Goal: Task Accomplishment & Management: Manage account settings

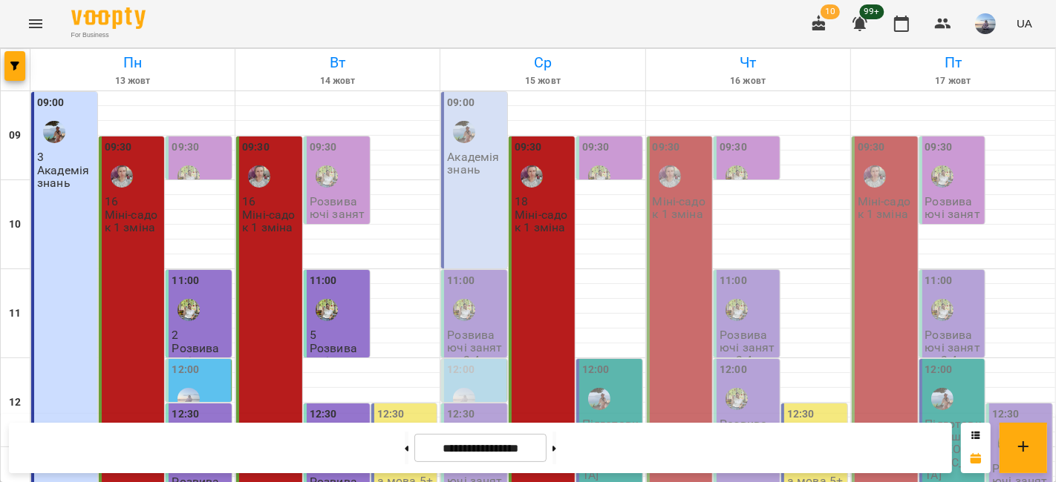
click at [473, 207] on div "09:00 Академія знань" at bounding box center [474, 180] width 66 height 177
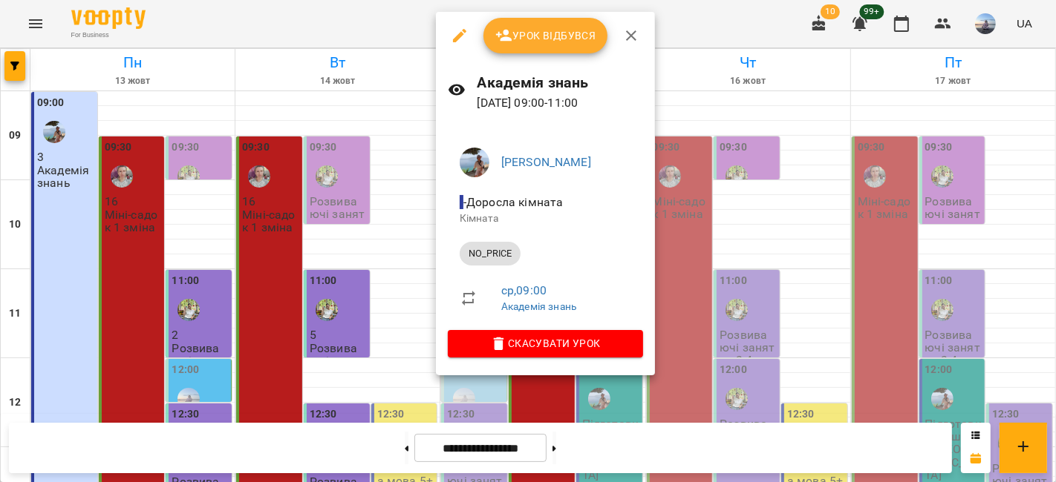
click at [534, 45] on button "Урок відбувся" at bounding box center [545, 36] width 125 height 36
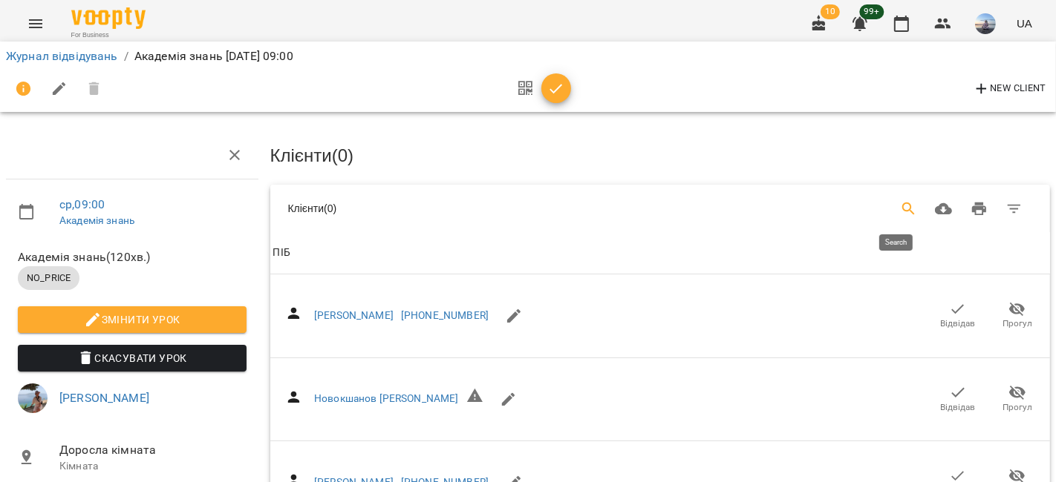
click at [847, 200] on icon "Search" at bounding box center [909, 209] width 18 height 18
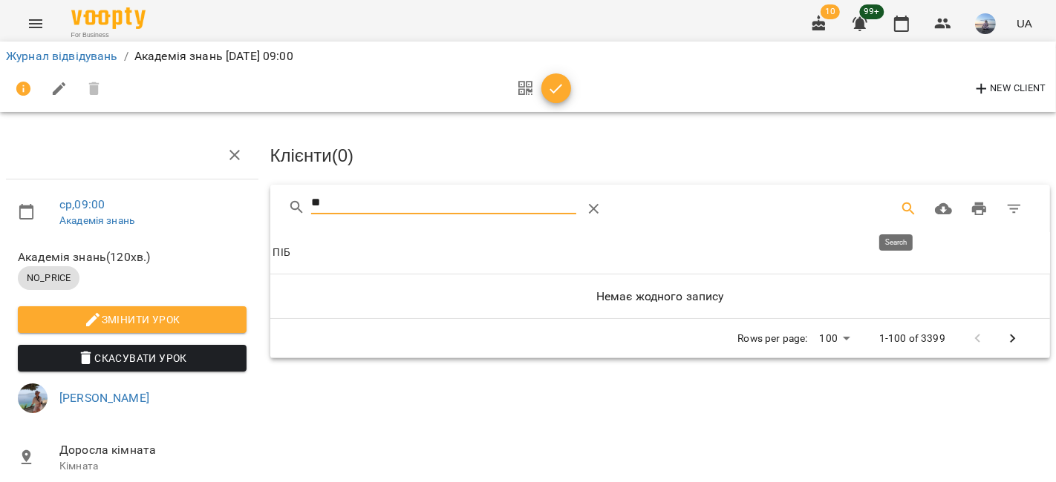
type input "*"
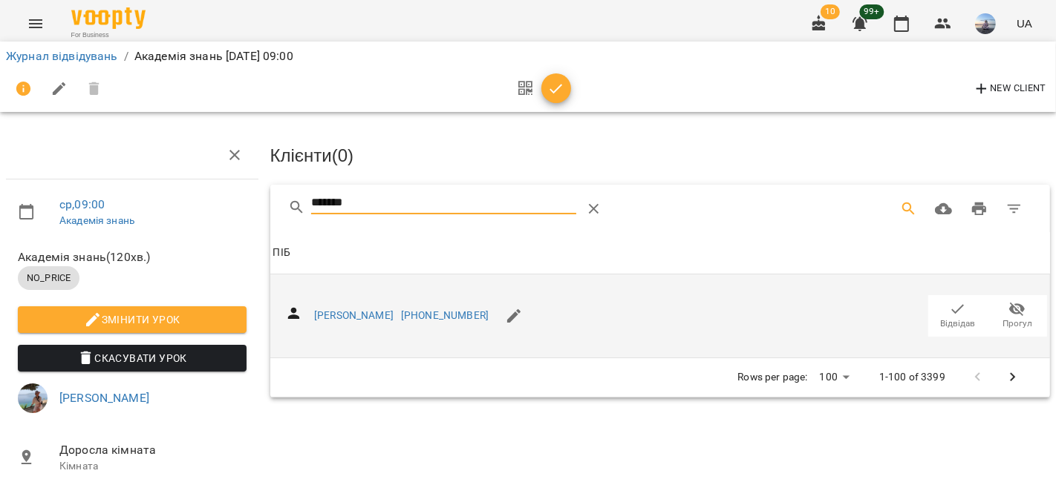
type input "*******"
click at [847, 311] on icon "button" at bounding box center [958, 310] width 18 height 18
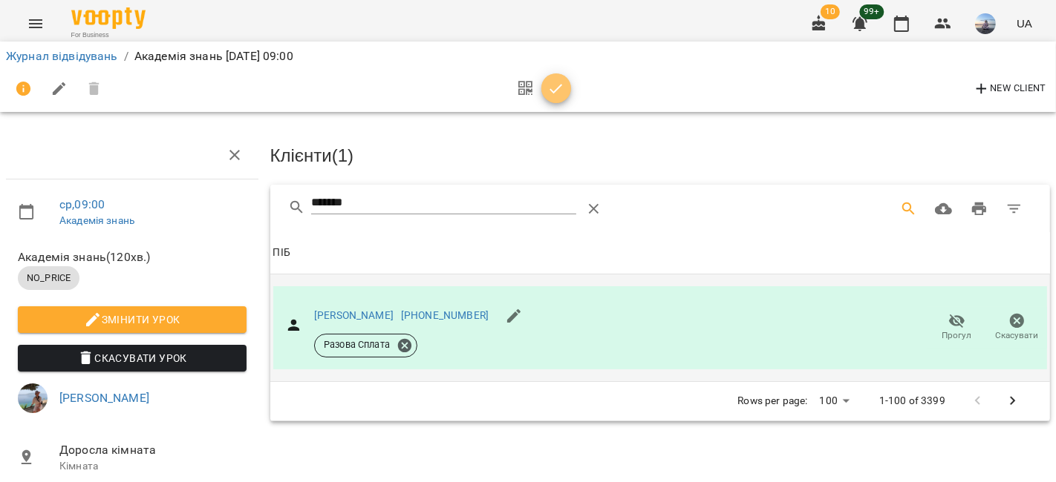
click at [560, 78] on button "button" at bounding box center [556, 88] width 30 height 30
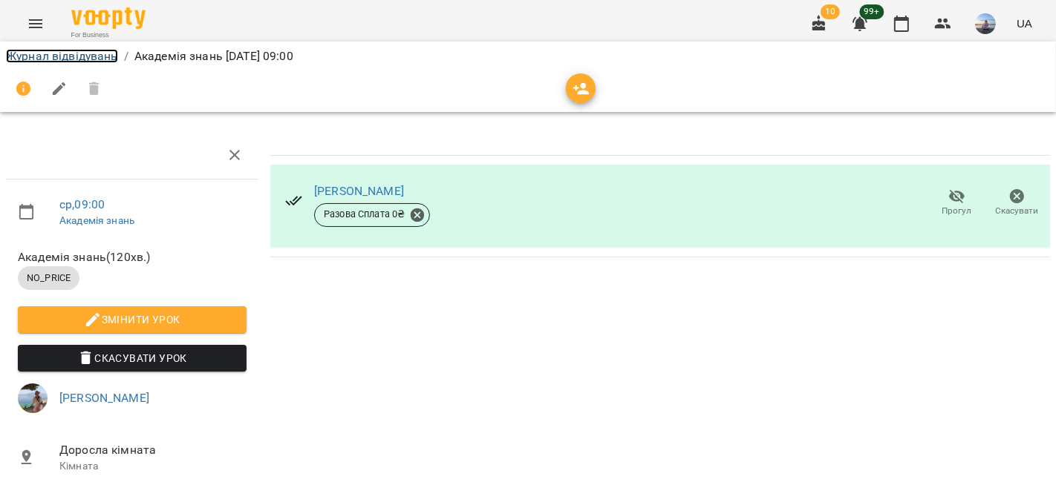
click at [81, 53] on link "Журнал відвідувань" at bounding box center [62, 56] width 112 height 14
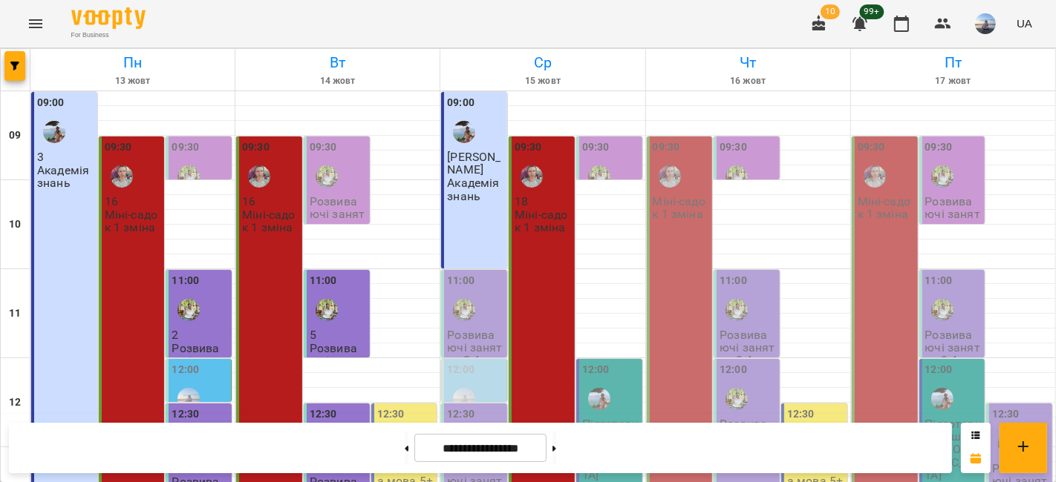
click at [468, 301] on div at bounding box center [464, 310] width 34 height 34
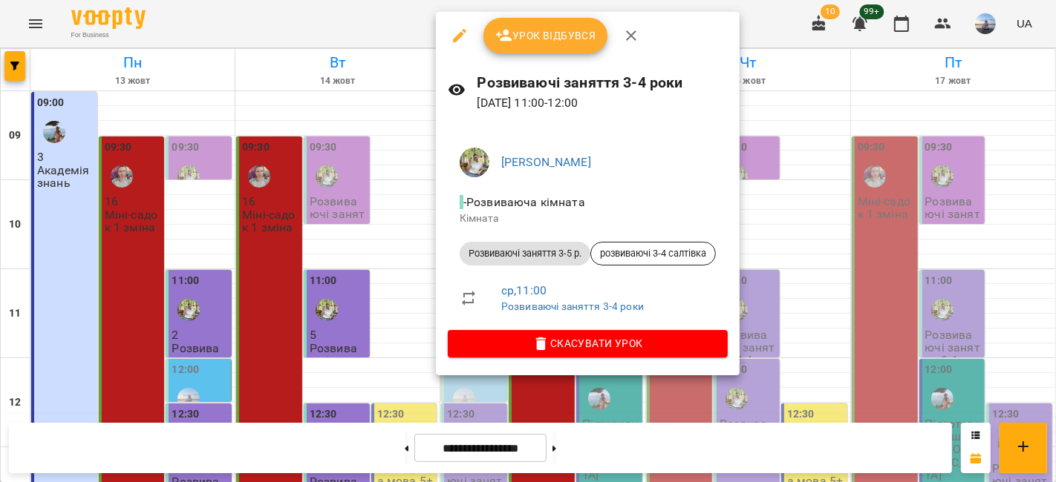
click at [515, 43] on span "Урок відбувся" at bounding box center [545, 36] width 101 height 18
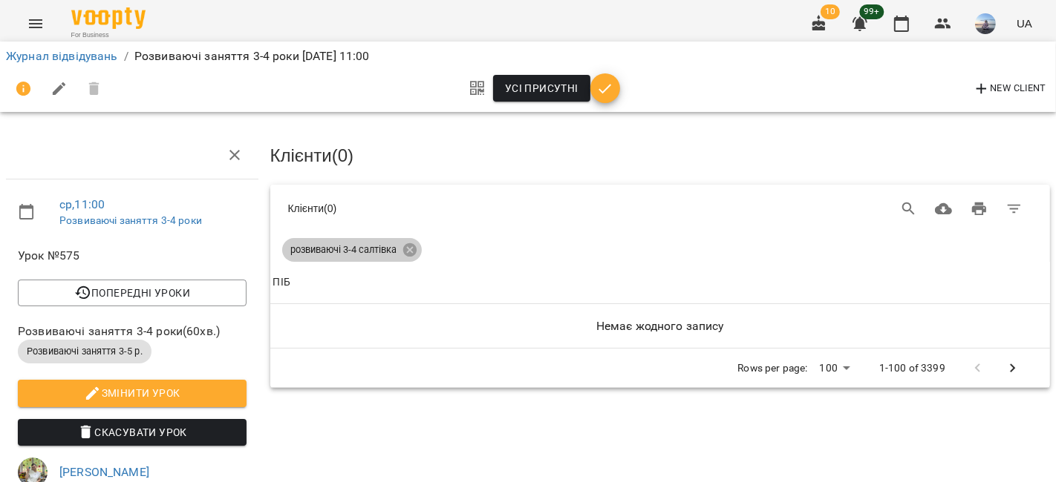
drag, startPoint x: 411, startPoint y: 246, endPoint x: 843, endPoint y: 156, distance: 441.2
click at [411, 246] on icon at bounding box center [408, 249] width 13 height 13
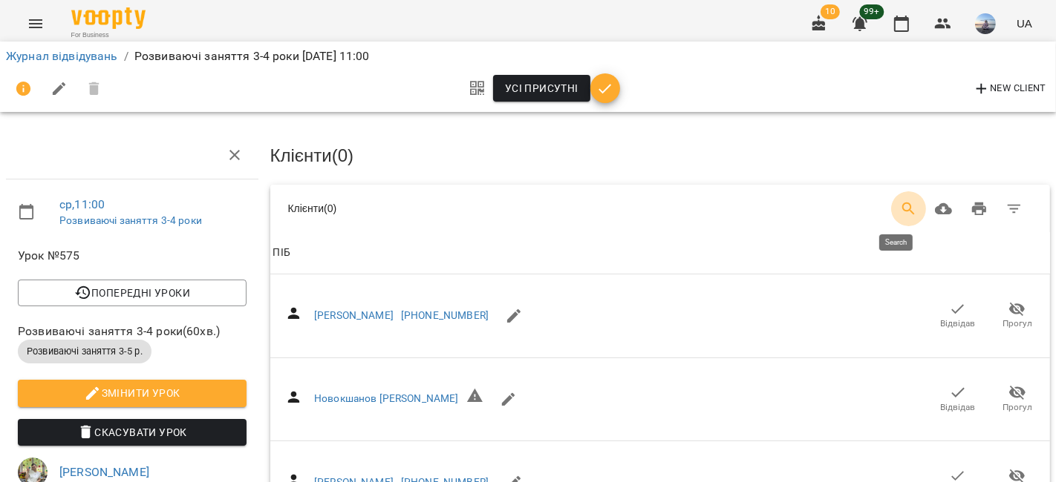
click at [847, 203] on icon "Search" at bounding box center [909, 209] width 18 height 18
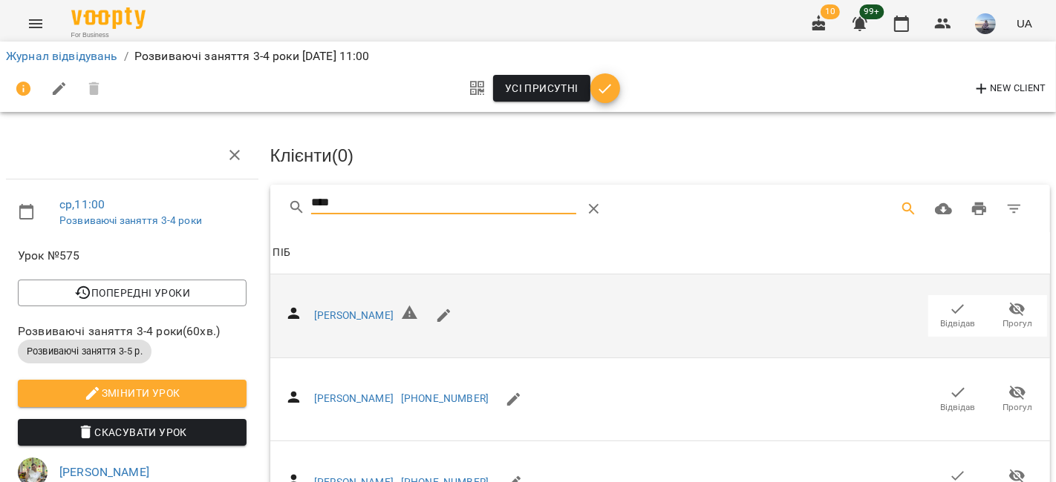
click at [847, 318] on span "Відвідав" at bounding box center [957, 324] width 35 height 13
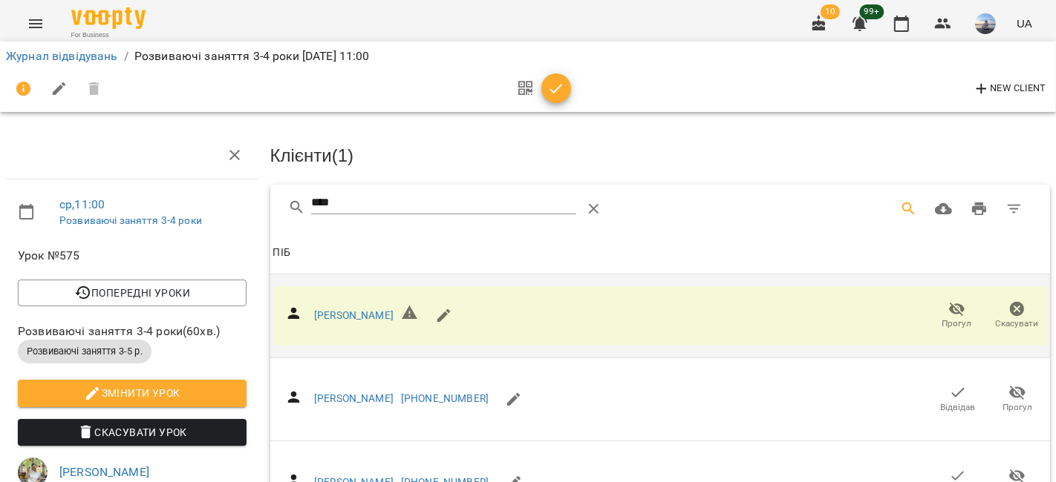
click at [393, 200] on input "****" at bounding box center [443, 204] width 264 height 24
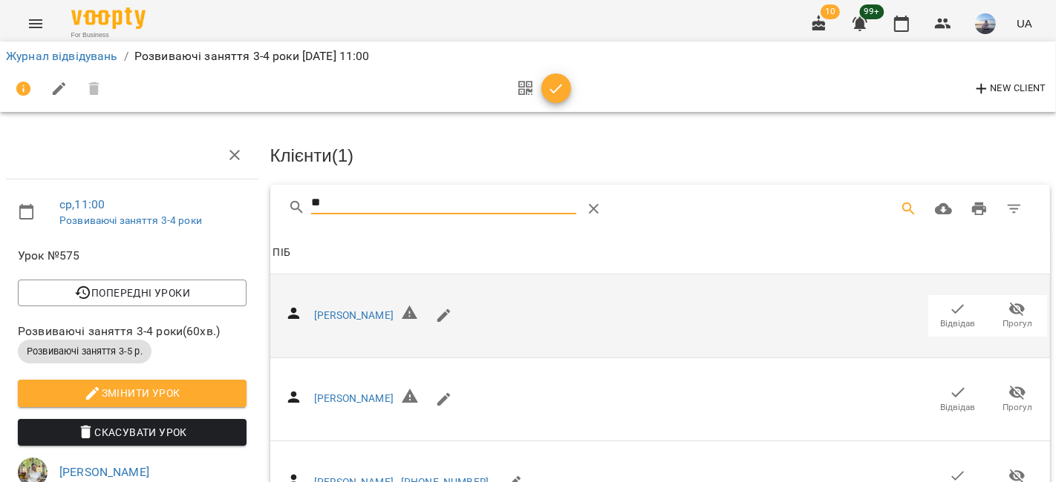
type input "*"
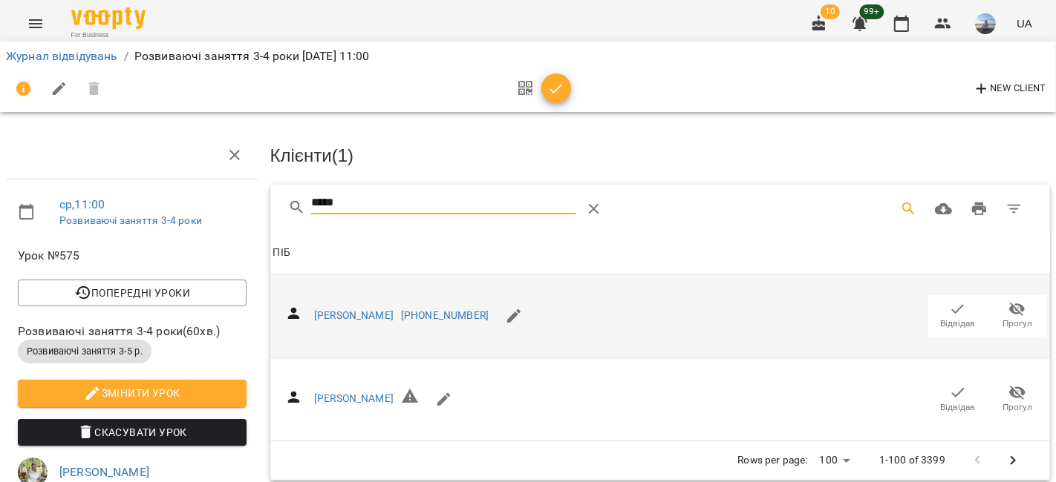
drag, startPoint x: 930, startPoint y: 310, endPoint x: 937, endPoint y: 317, distance: 9.4
click at [847, 310] on span "Відвідав" at bounding box center [958, 316] width 42 height 30
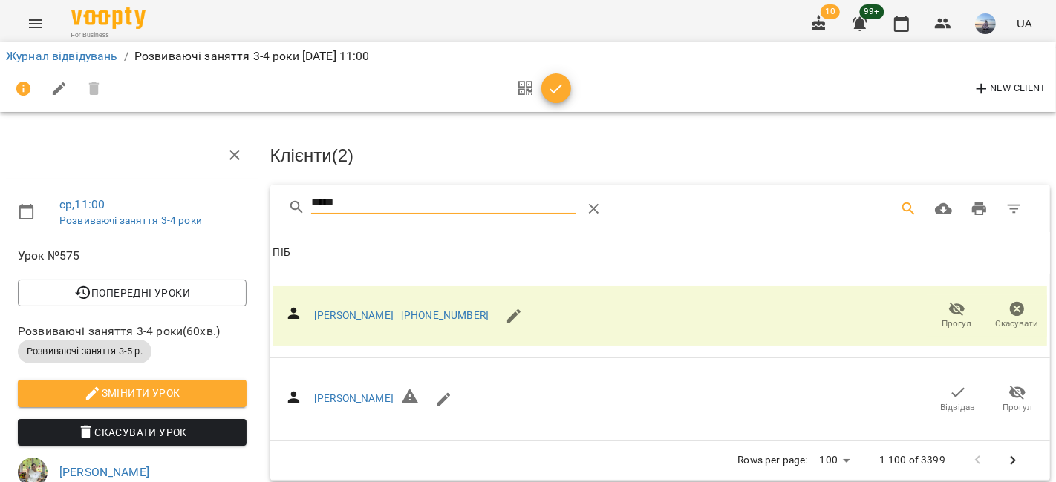
click at [477, 202] on input "*****" at bounding box center [443, 204] width 264 height 24
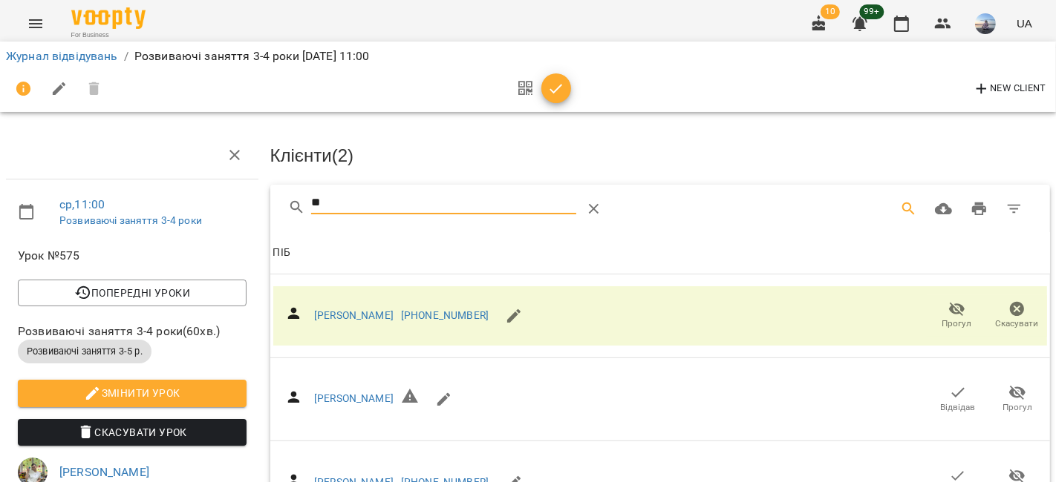
type input "*"
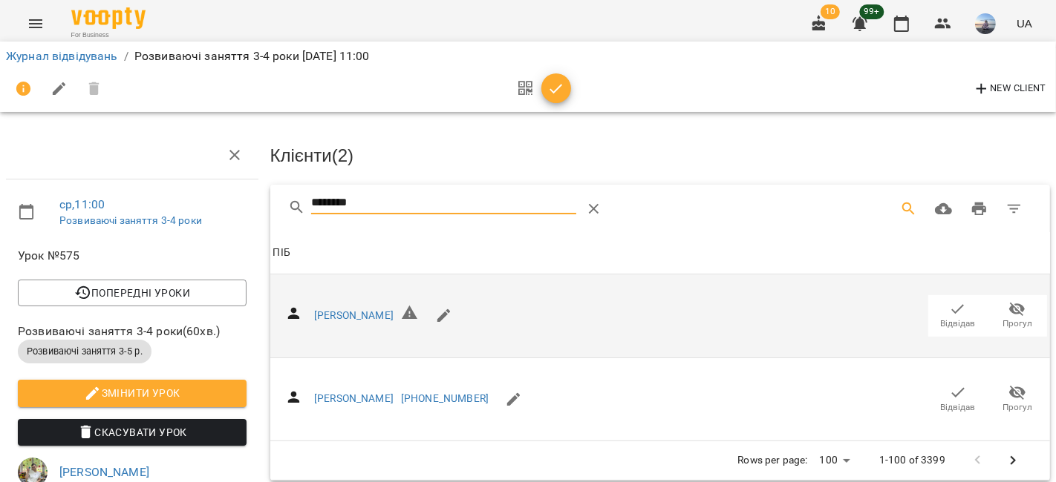
type input "********"
click at [847, 309] on icon "button" at bounding box center [958, 309] width 13 height 10
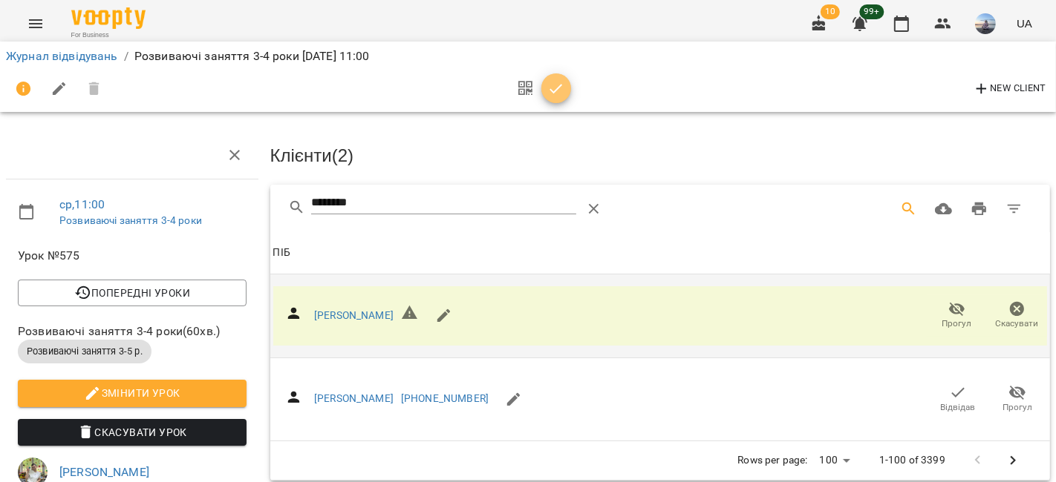
click at [560, 77] on button "button" at bounding box center [556, 88] width 30 height 30
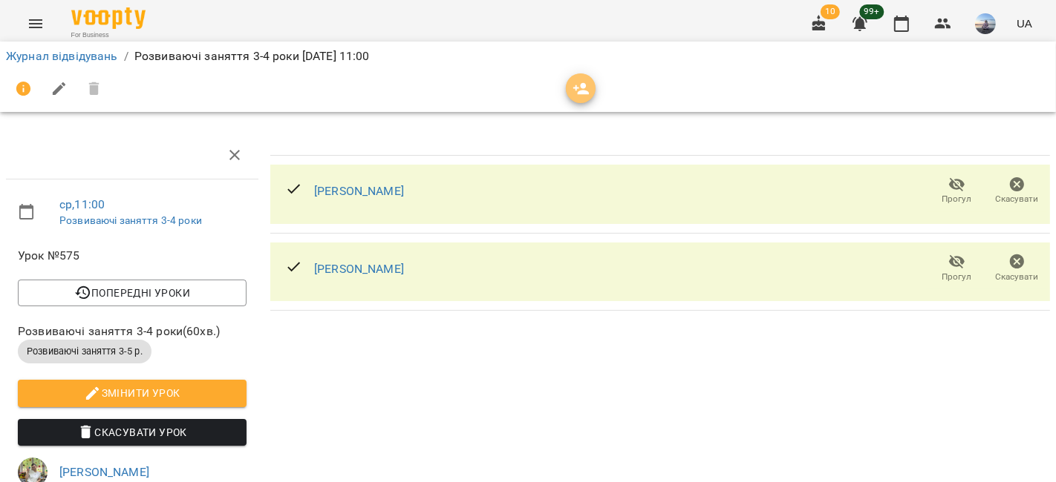
click at [591, 80] on span "button" at bounding box center [581, 89] width 30 height 18
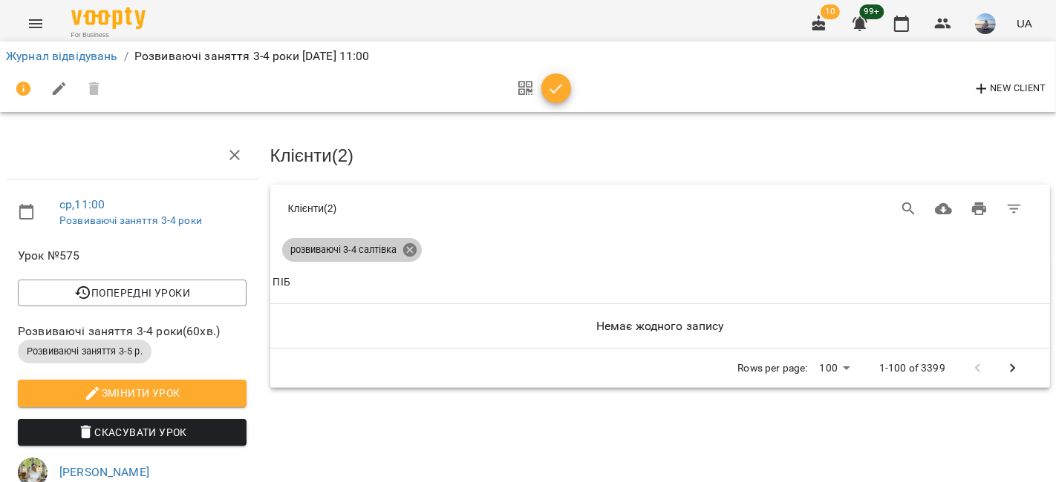
click at [413, 246] on icon at bounding box center [408, 249] width 13 height 13
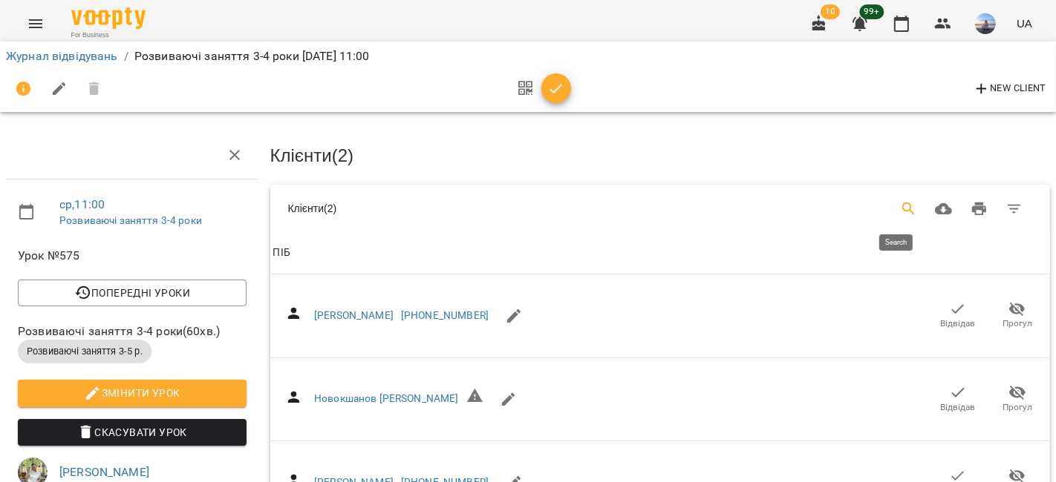
click at [847, 200] on icon "Search" at bounding box center [909, 209] width 18 height 18
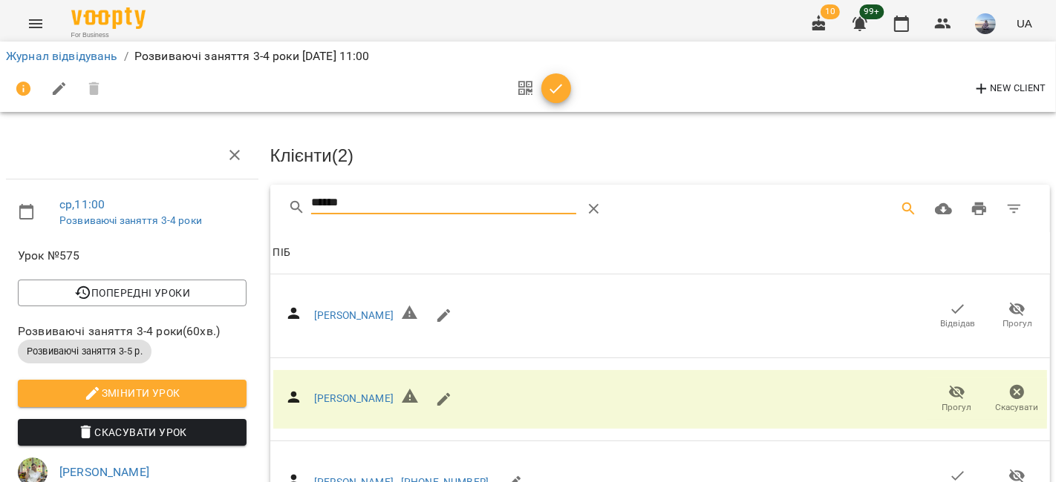
type input "******"
click at [558, 94] on icon "button" at bounding box center [556, 89] width 18 height 18
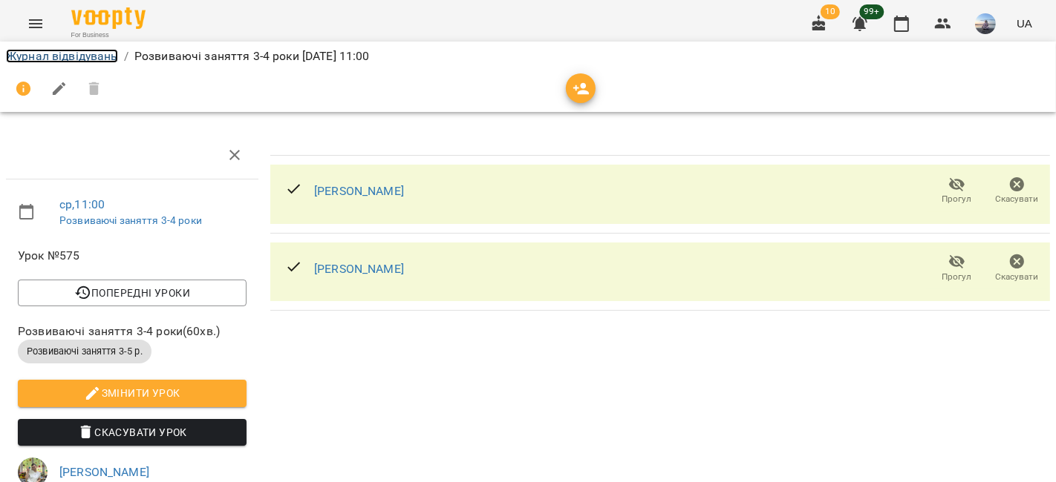
click at [105, 59] on link "Журнал відвідувань" at bounding box center [62, 56] width 112 height 14
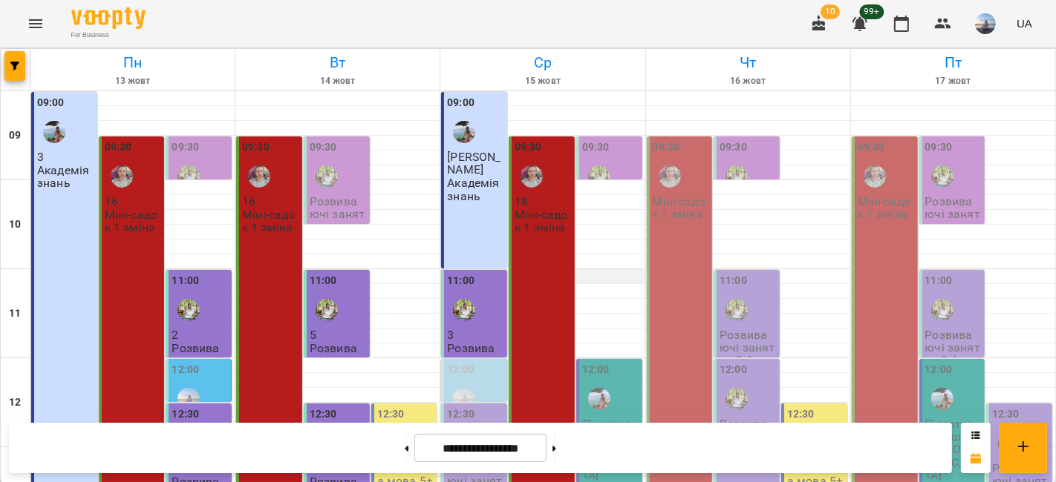
scroll to position [165, 0]
